Goal: Find specific page/section: Find specific page/section

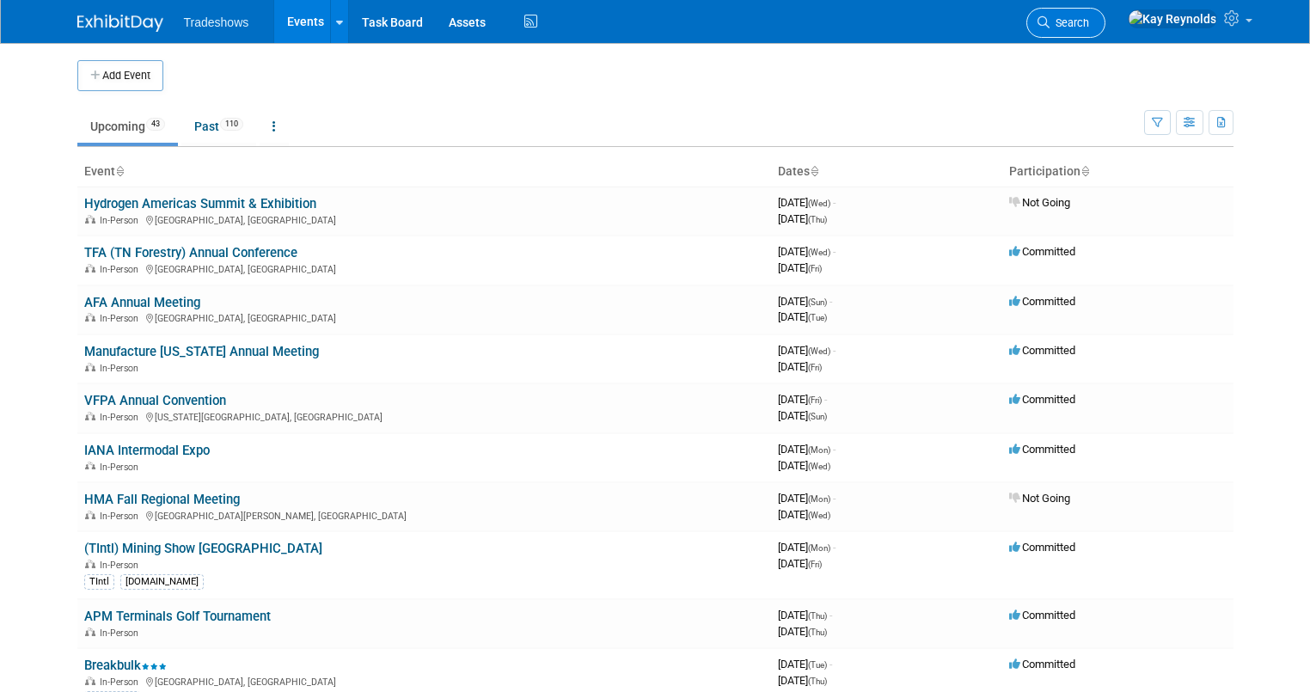
click at [1089, 17] on span "Search" at bounding box center [1070, 22] width 40 height 13
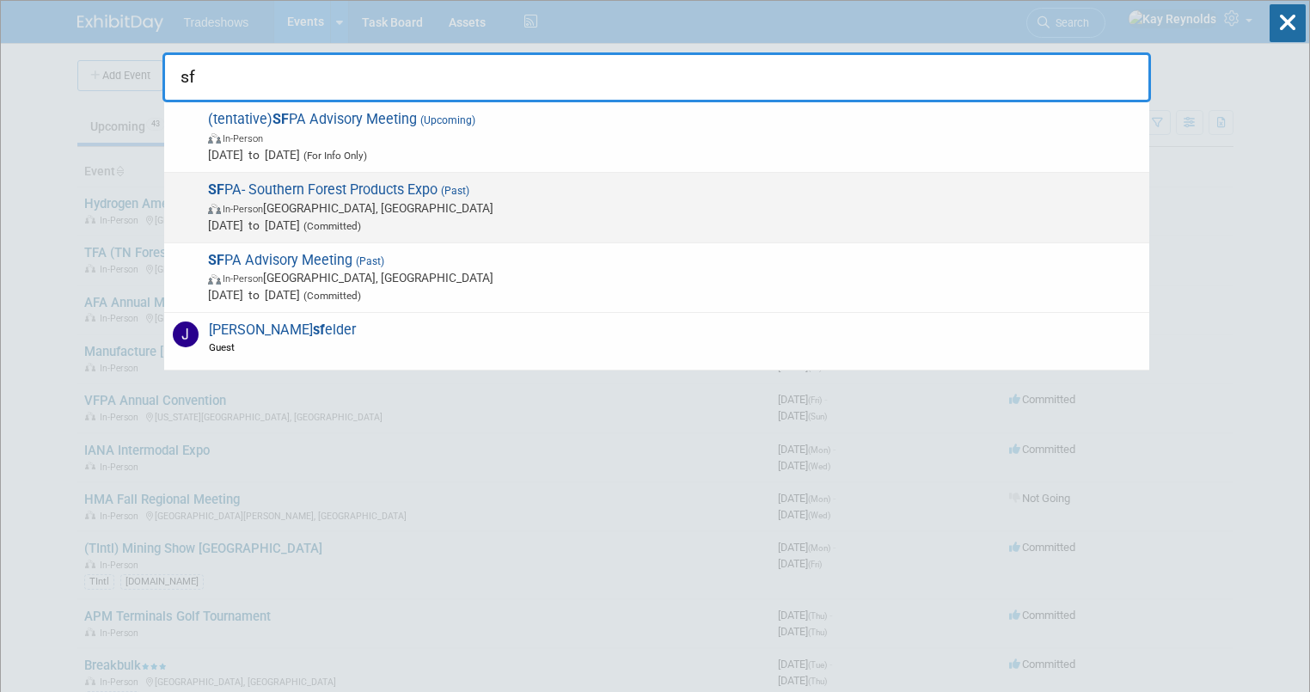
type input "sf"
click at [248, 192] on span "SF PA- Southern Forest Products Expo (Past) In-Person Nashville, TN Aug 6, 2025…" at bounding box center [672, 207] width 938 height 52
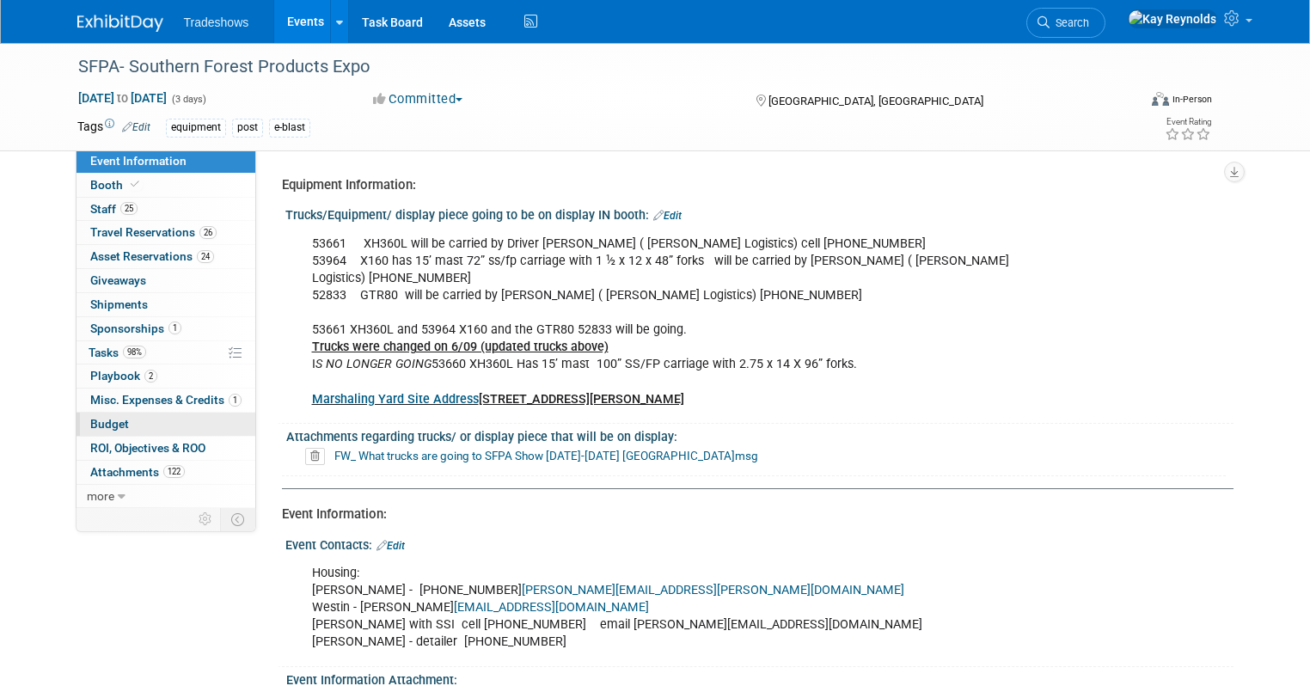
click at [105, 413] on link "Budget" at bounding box center [166, 424] width 179 height 23
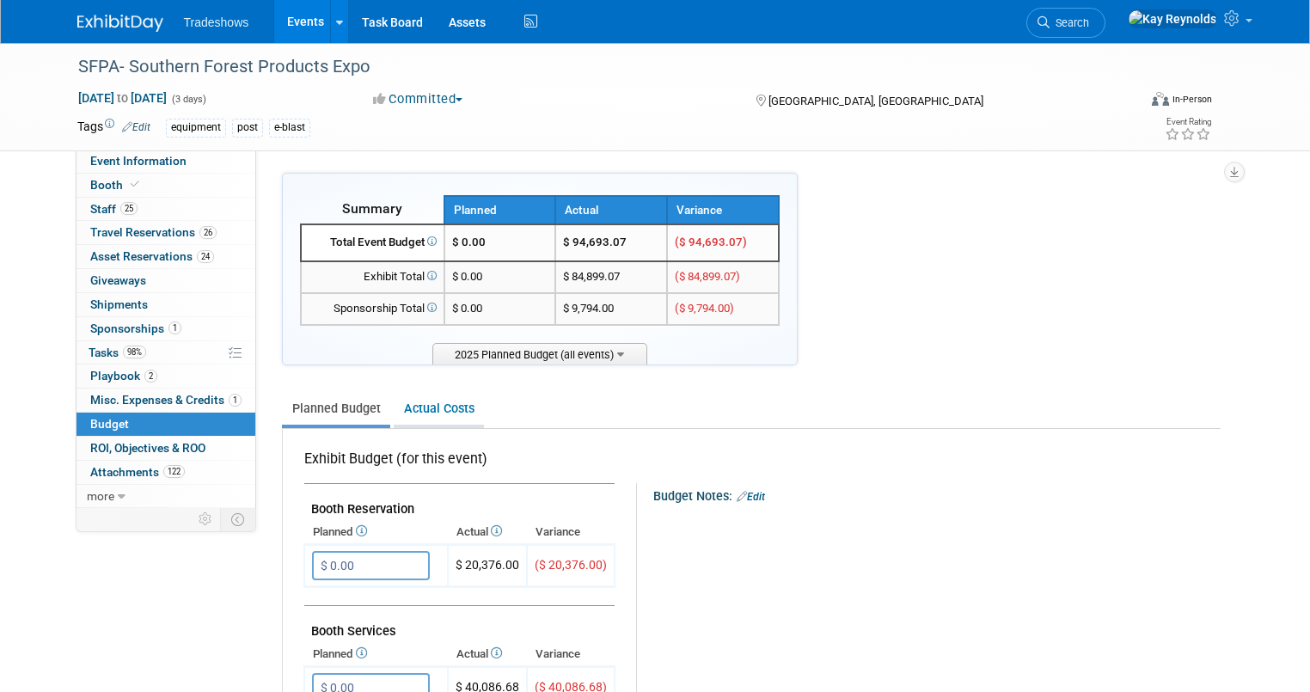
click at [411, 402] on link "Actual Costs" at bounding box center [439, 409] width 90 height 32
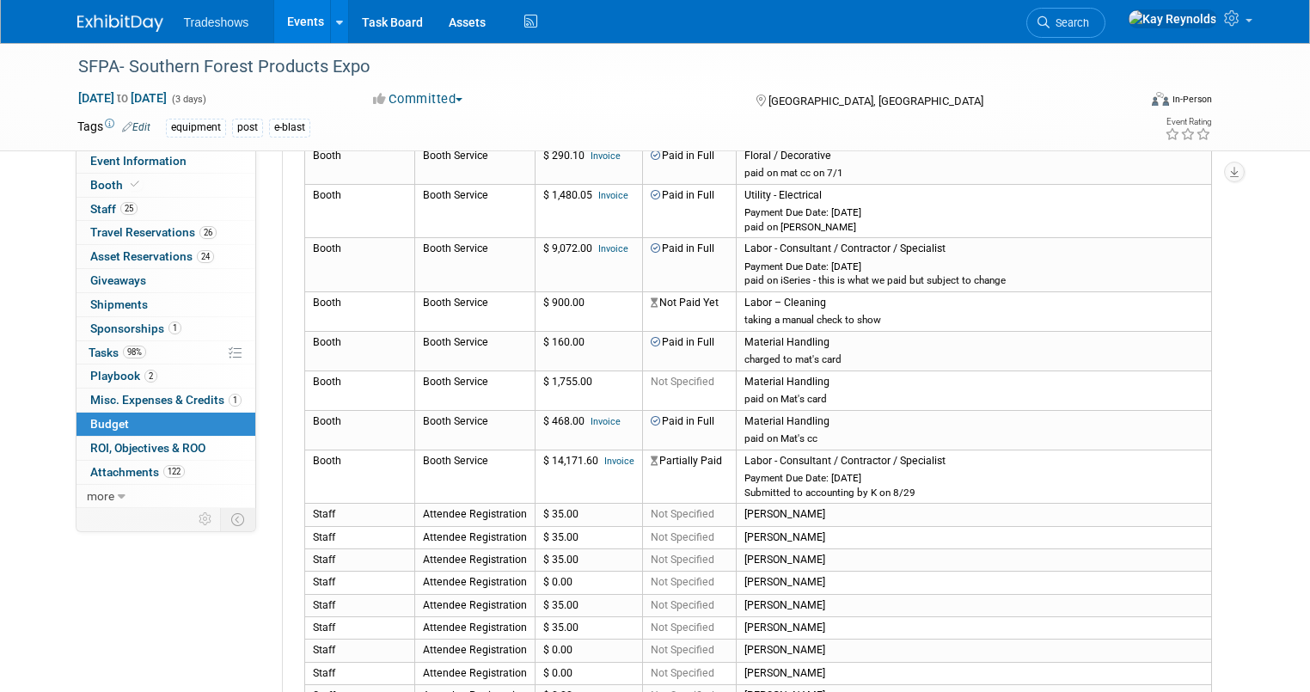
scroll to position [481, 0]
